Goal: Task Accomplishment & Management: Use online tool/utility

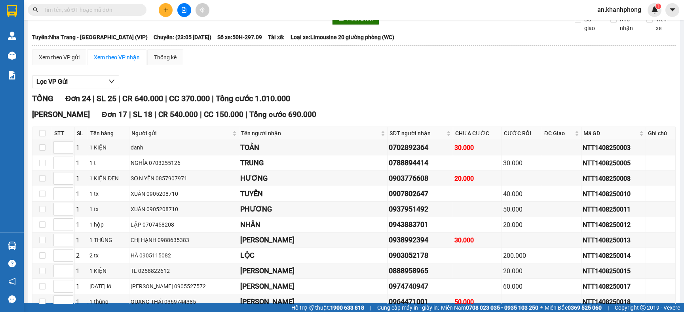
scroll to position [59, 0]
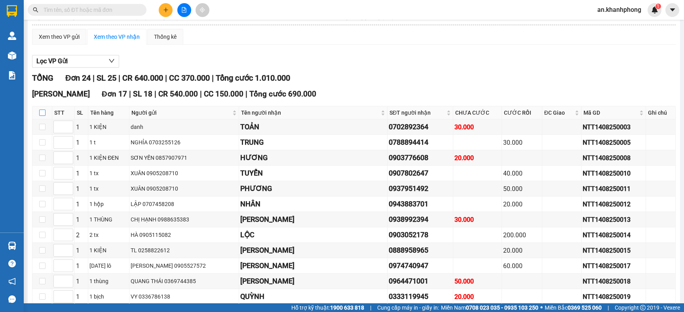
click at [39, 116] on input "checkbox" at bounding box center [42, 113] width 6 height 6
checkbox input "true"
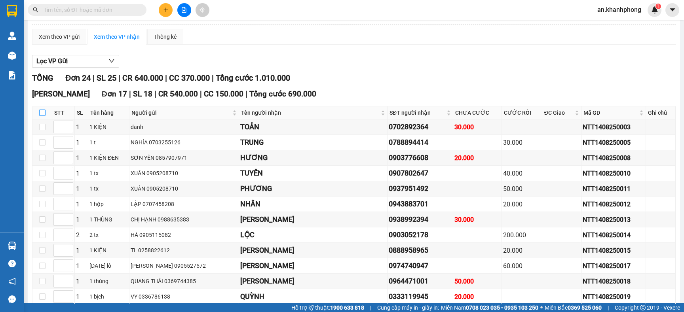
checkbox input "true"
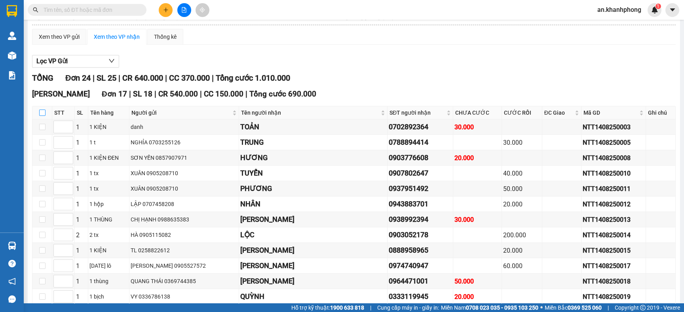
checkbox input "true"
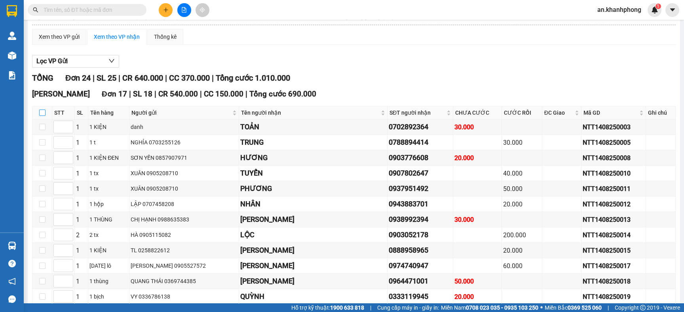
checkbox input "true"
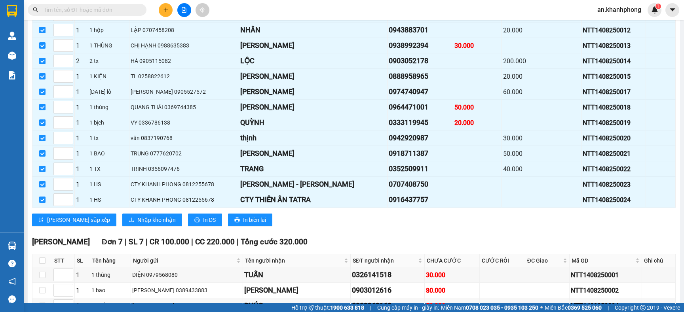
scroll to position [238, 0]
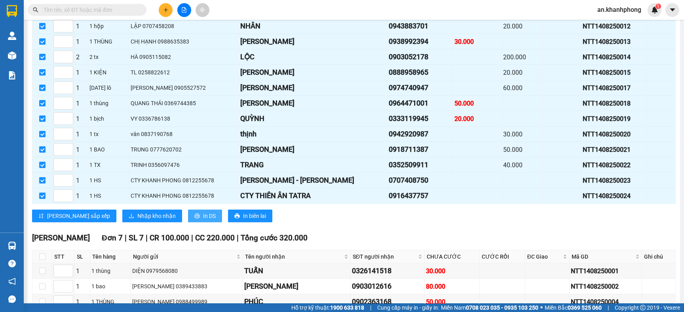
click at [203, 220] on span "In DS" at bounding box center [209, 216] width 13 height 9
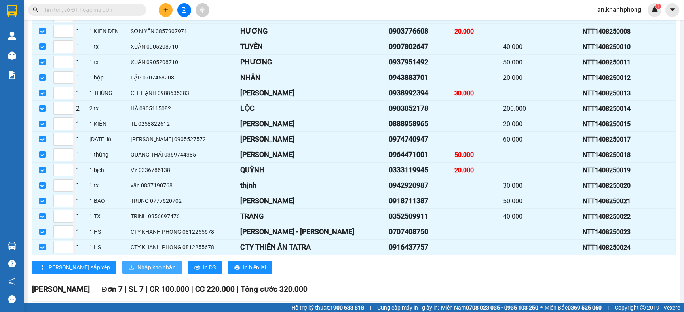
click at [137, 272] on span "Nhập kho nhận" at bounding box center [156, 267] width 38 height 9
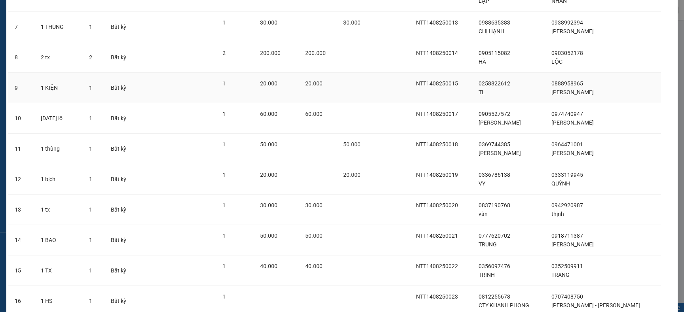
scroll to position [331, 0]
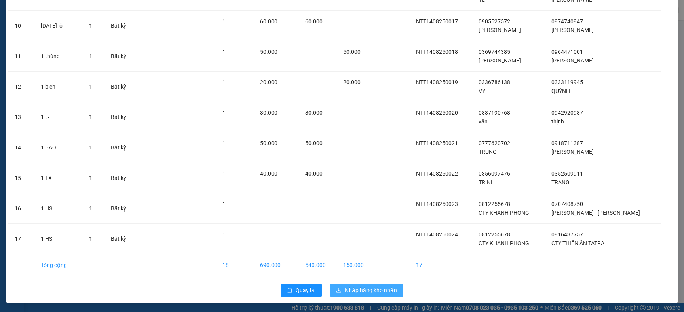
click at [350, 290] on span "Nhập hàng kho nhận" at bounding box center [371, 290] width 52 height 9
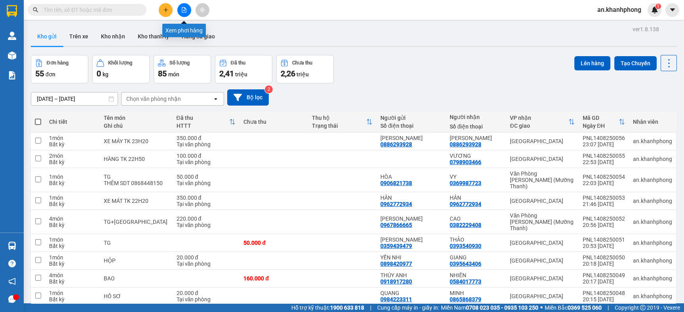
click at [183, 11] on icon "file-add" at bounding box center [184, 10] width 6 height 6
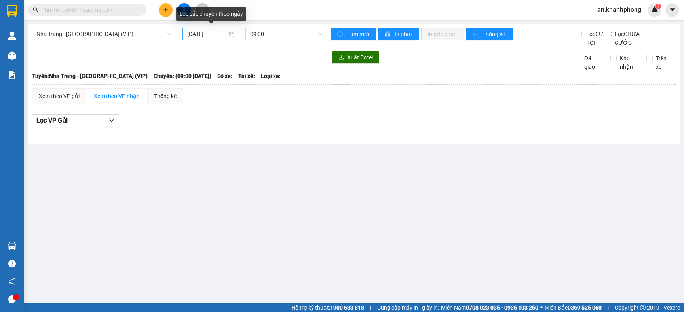
click at [222, 35] on input "[DATE]" at bounding box center [207, 34] width 40 height 9
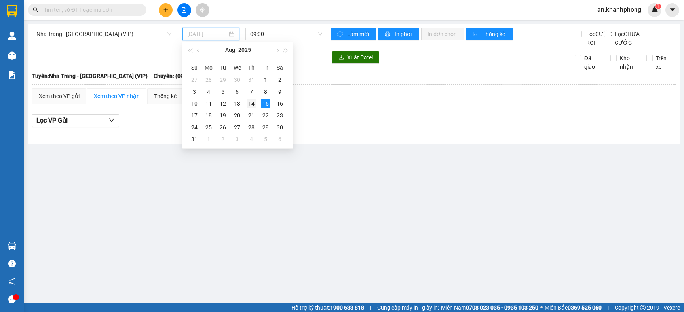
click at [252, 103] on div "14" at bounding box center [252, 104] width 10 height 10
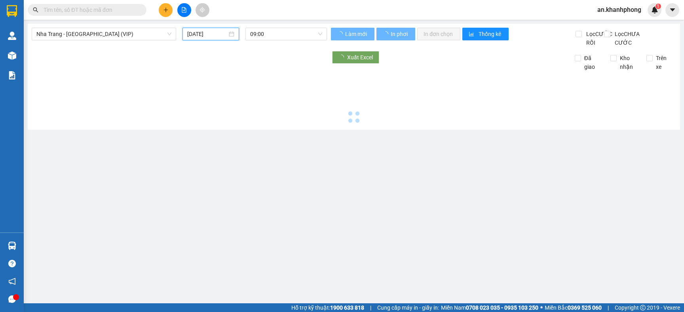
type input "[DATE]"
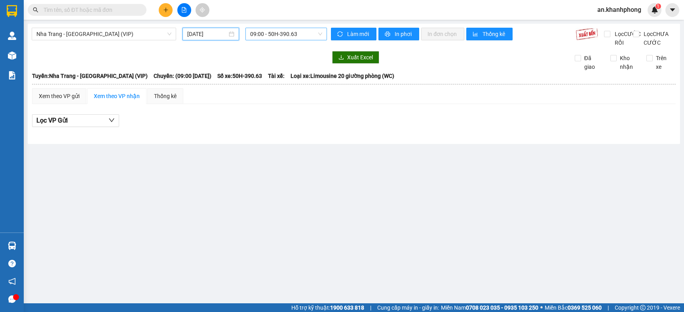
click at [293, 35] on span "09:00 - 50H-390.63" at bounding box center [286, 34] width 72 height 12
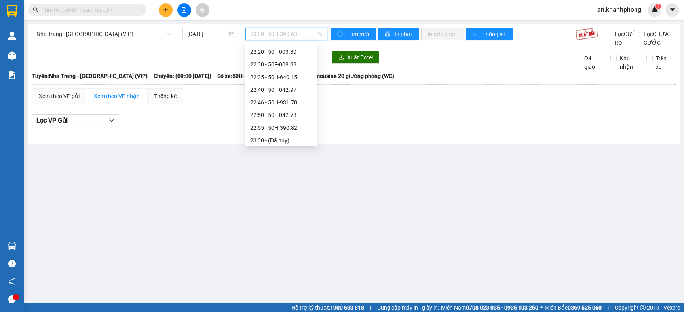
scroll to position [152, 0]
click at [285, 122] on div "23:05 (TC) - 50H-297.09" at bounding box center [281, 126] width 62 height 9
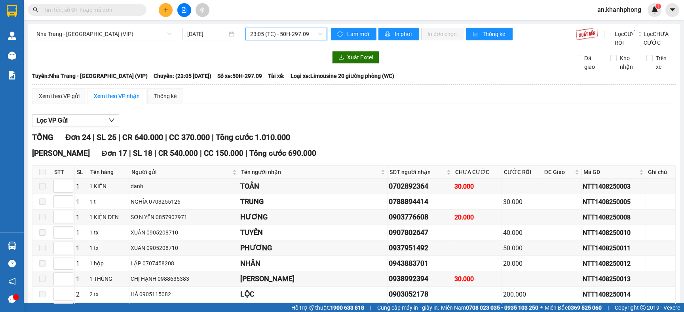
click at [312, 32] on span "23:05 (TC) - 50H-297.09" at bounding box center [286, 34] width 72 height 12
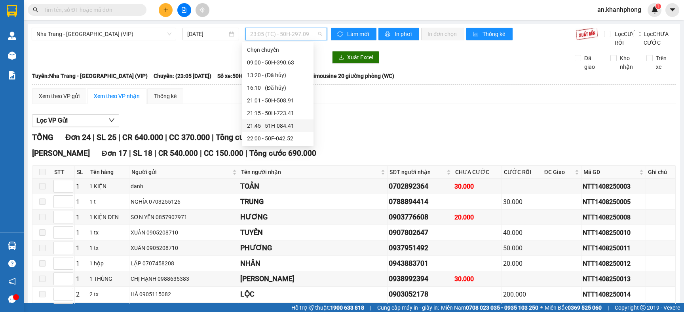
click at [274, 122] on div "21:45 - 51H-084.41" at bounding box center [278, 126] width 62 height 9
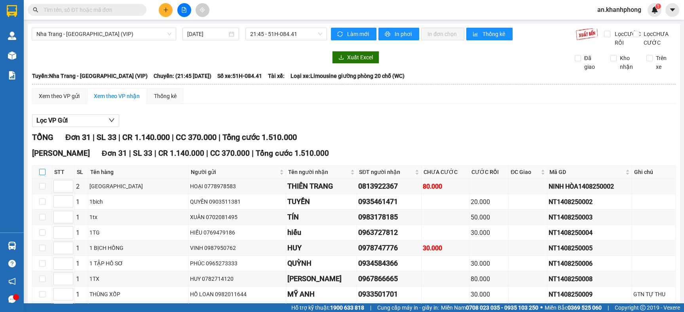
click at [42, 175] on input "checkbox" at bounding box center [42, 172] width 6 height 6
checkbox input "true"
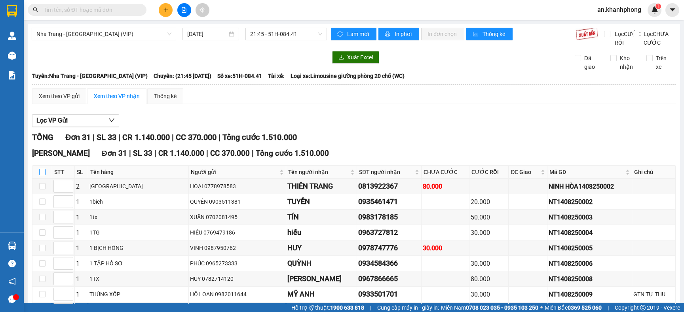
checkbox input "true"
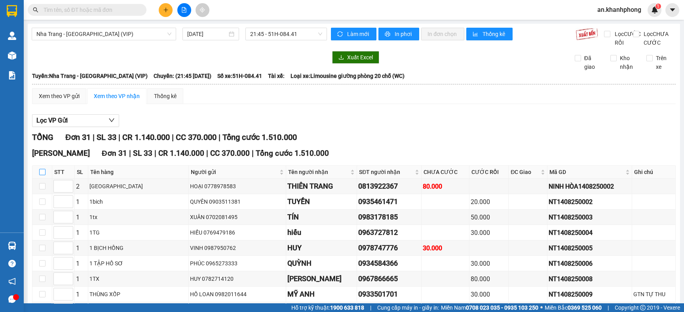
checkbox input "true"
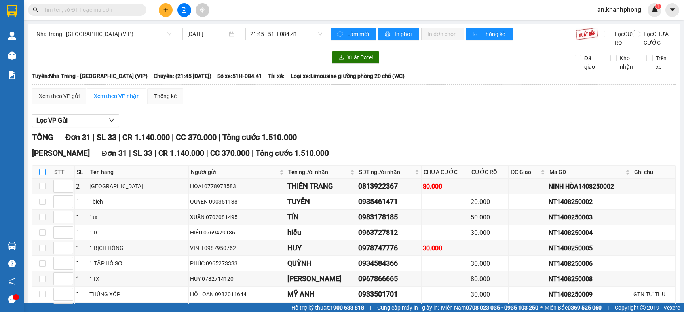
checkbox input "true"
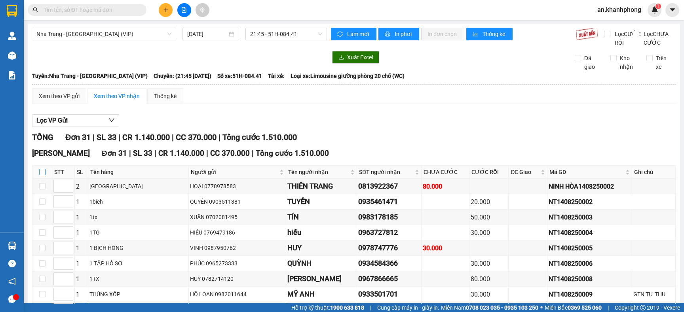
checkbox input "true"
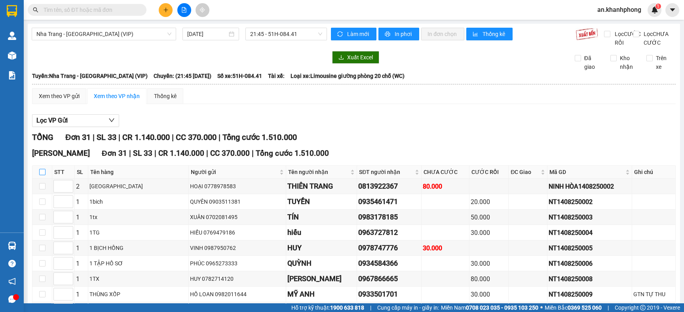
checkbox input "true"
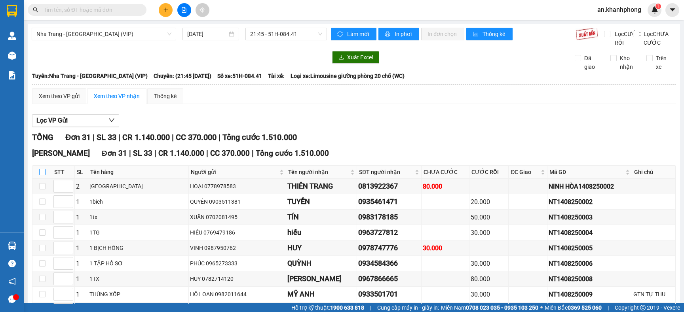
checkbox input "true"
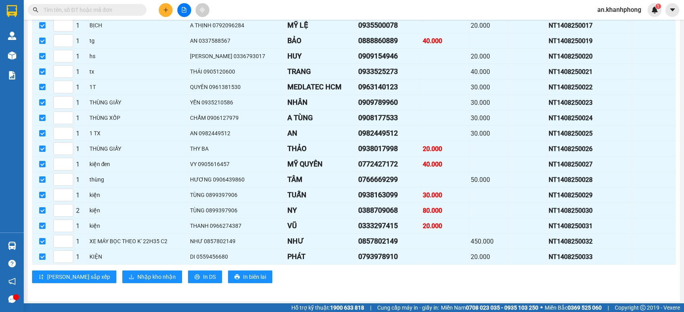
scroll to position [411, 0]
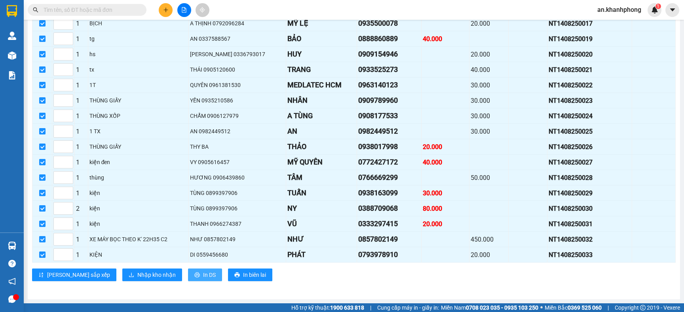
click at [203, 274] on span "In DS" at bounding box center [209, 275] width 13 height 9
click at [137, 276] on span "Nhập kho nhận" at bounding box center [156, 275] width 38 height 9
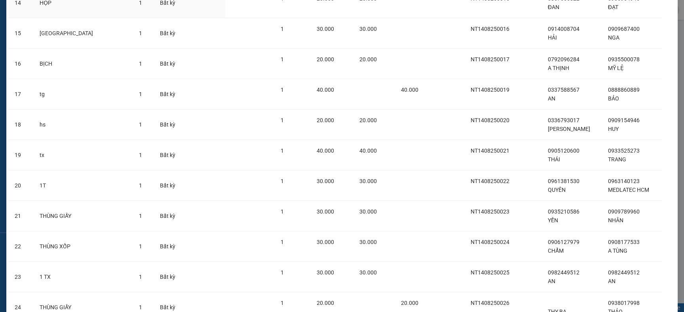
scroll to position [759, 0]
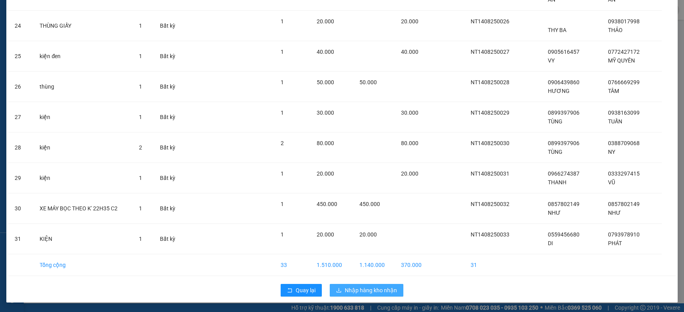
click at [356, 288] on span "Nhập hàng kho nhận" at bounding box center [371, 290] width 52 height 9
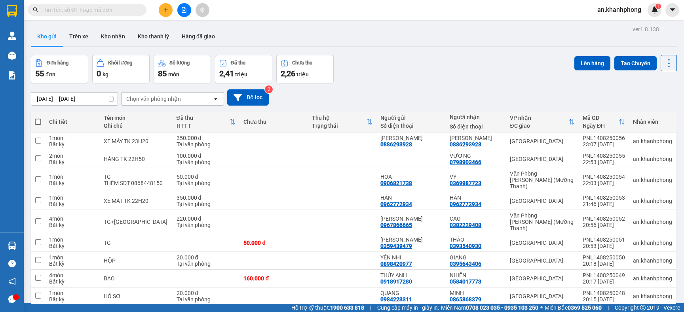
click at [72, 98] on input "[DATE] – [DATE]" at bounding box center [74, 99] width 86 height 13
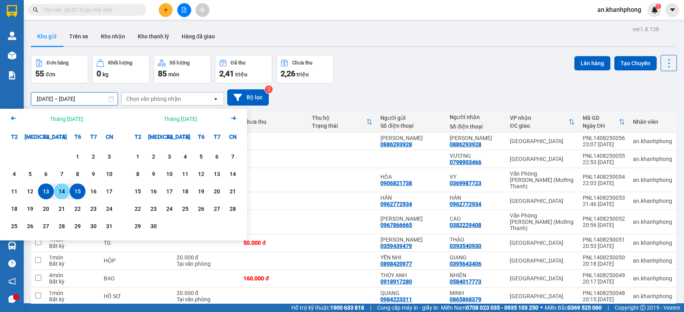
click at [65, 189] on div "14" at bounding box center [61, 192] width 11 height 10
type input "[DATE] – [DATE]"
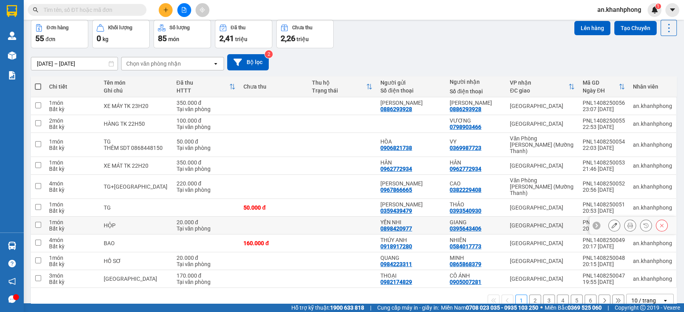
scroll to position [40, 0]
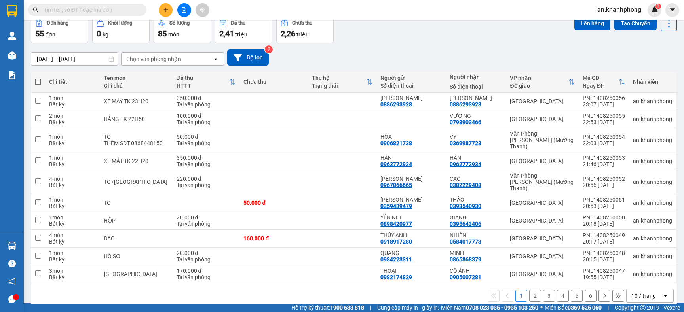
click at [637, 292] on div "10 / trang" at bounding box center [643, 296] width 25 height 8
click at [637, 266] on span "100 / trang" at bounding box center [636, 267] width 29 height 8
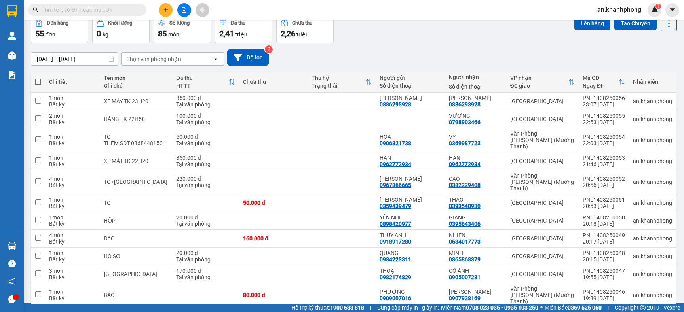
click at [37, 83] on span at bounding box center [38, 82] width 6 height 6
click at [38, 78] on input "checkbox" at bounding box center [38, 78] width 0 height 0
checkbox input "true"
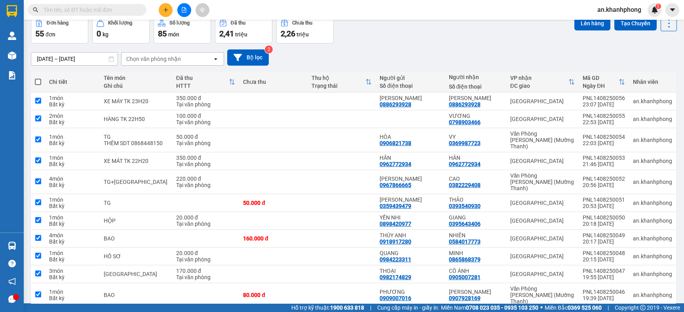
checkbox input "true"
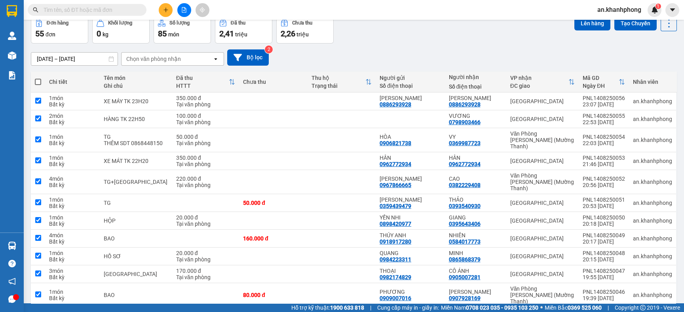
checkbox input "true"
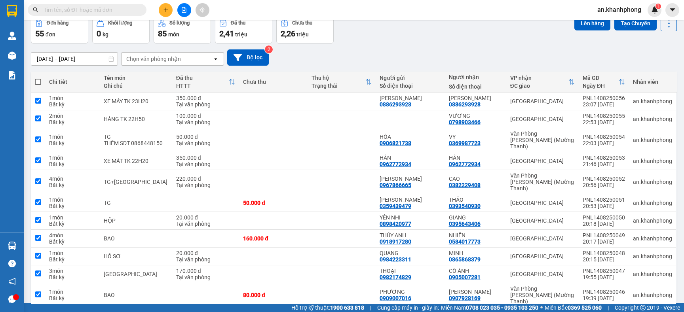
checkbox input "true"
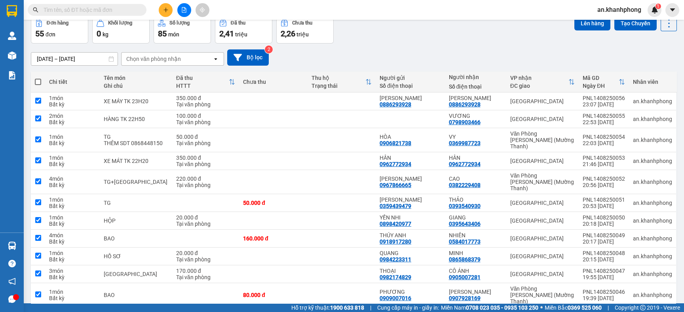
checkbox input "true"
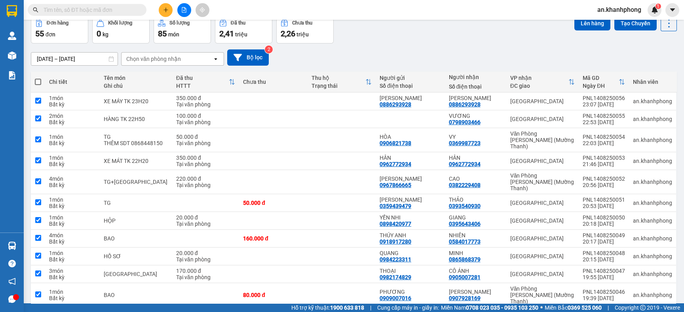
checkbox input "true"
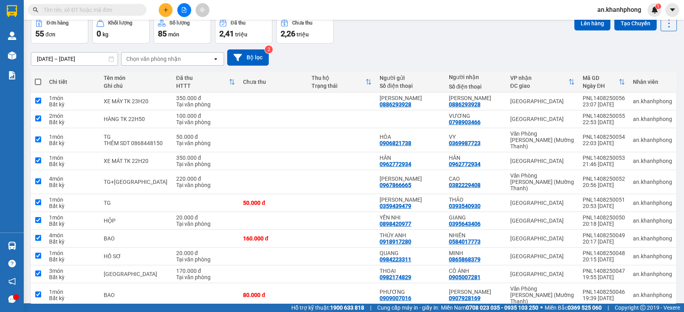
checkbox input "true"
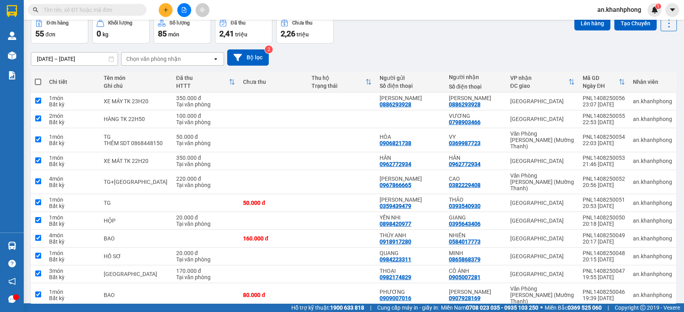
checkbox input "true"
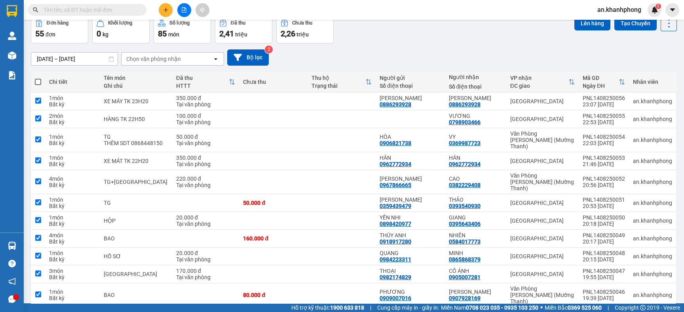
checkbox input "true"
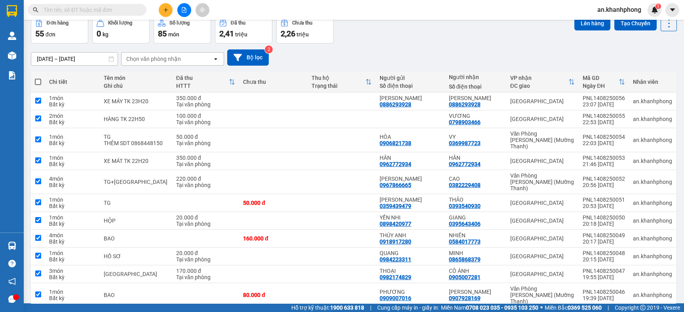
checkbox input "true"
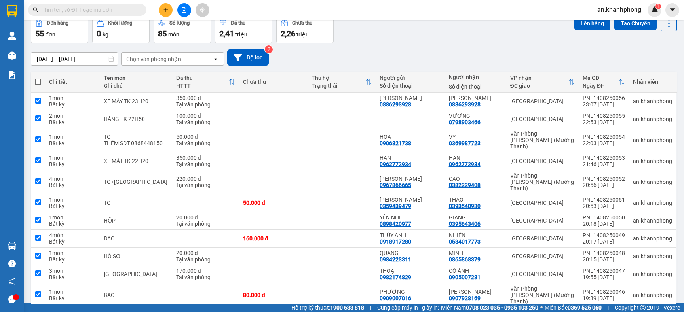
checkbox input "true"
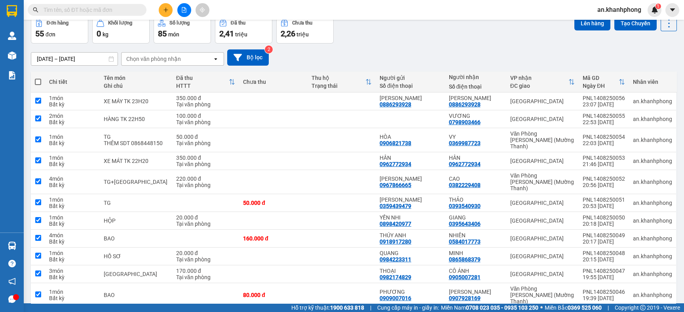
checkbox input "true"
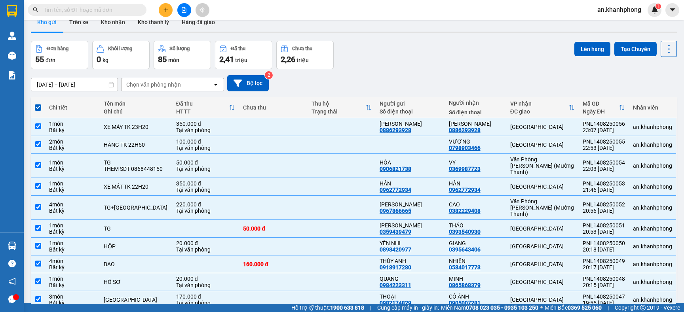
scroll to position [0, 0]
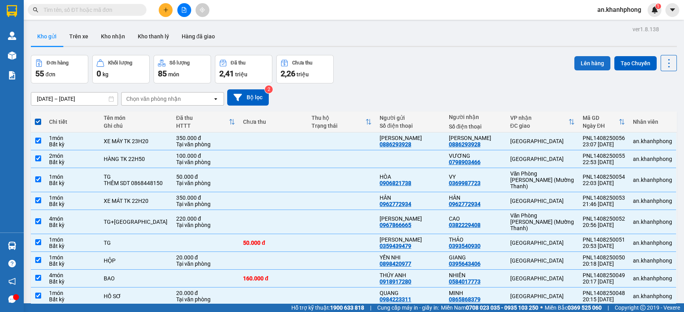
click at [579, 65] on button "Lên hàng" at bounding box center [592, 63] width 36 height 14
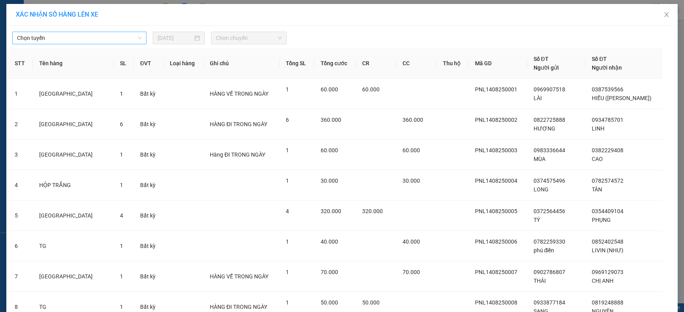
click at [118, 36] on span "Chọn tuyến" at bounding box center [79, 38] width 125 height 12
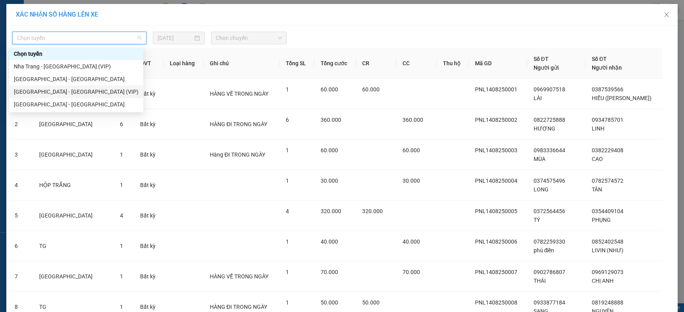
click at [70, 93] on div "[GEOGRAPHIC_DATA] - [GEOGRAPHIC_DATA] (VIP)" at bounding box center [76, 91] width 125 height 9
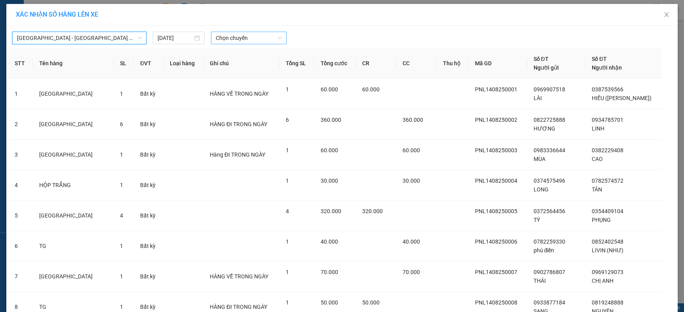
click at [264, 41] on span "Chọn chuyến" at bounding box center [249, 38] width 66 height 12
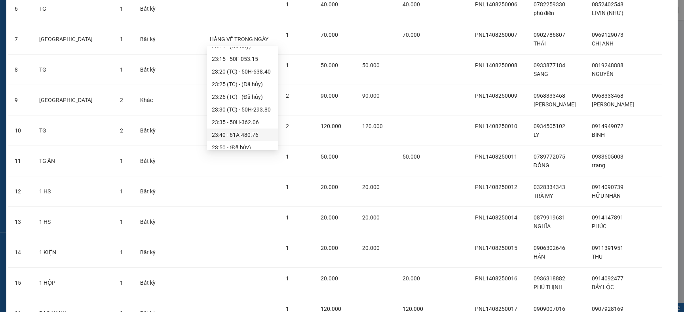
scroll to position [253, 0]
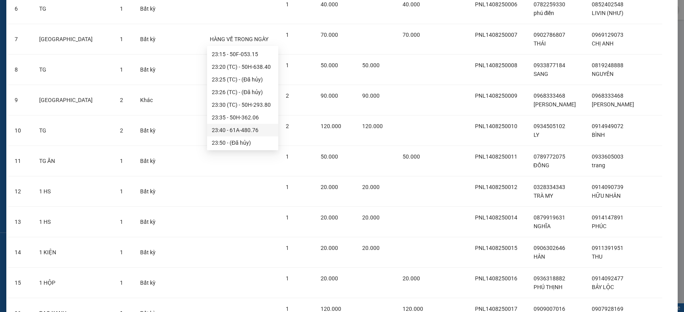
click at [250, 126] on div "23:40 - 61A-480.76" at bounding box center [243, 130] width 62 height 9
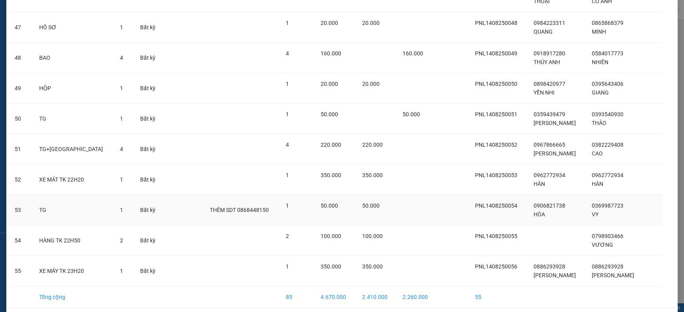
scroll to position [1522, 0]
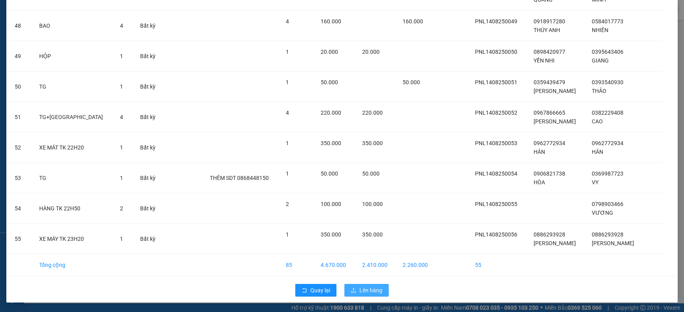
click at [367, 286] on span "Lên hàng" at bounding box center [370, 290] width 23 height 9
